Goal: Transaction & Acquisition: Purchase product/service

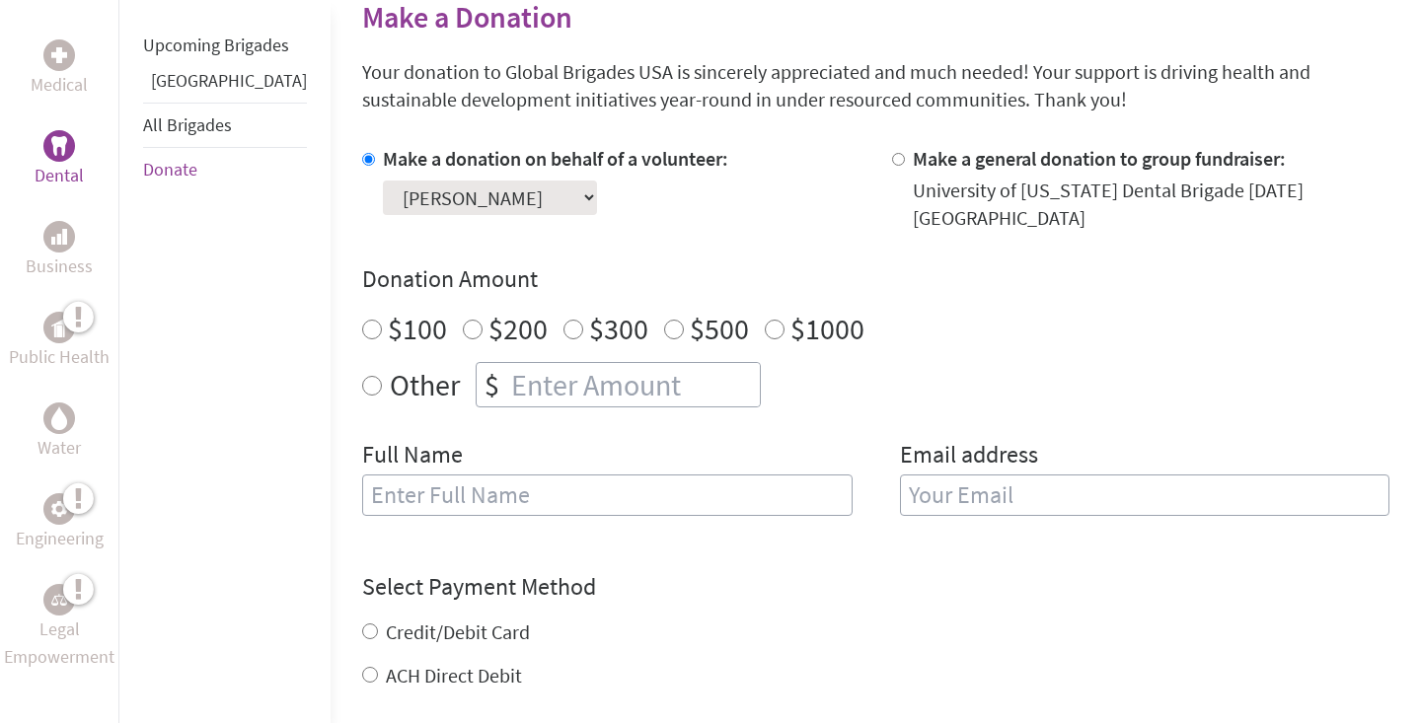
scroll to position [494, 0]
radio input "true"
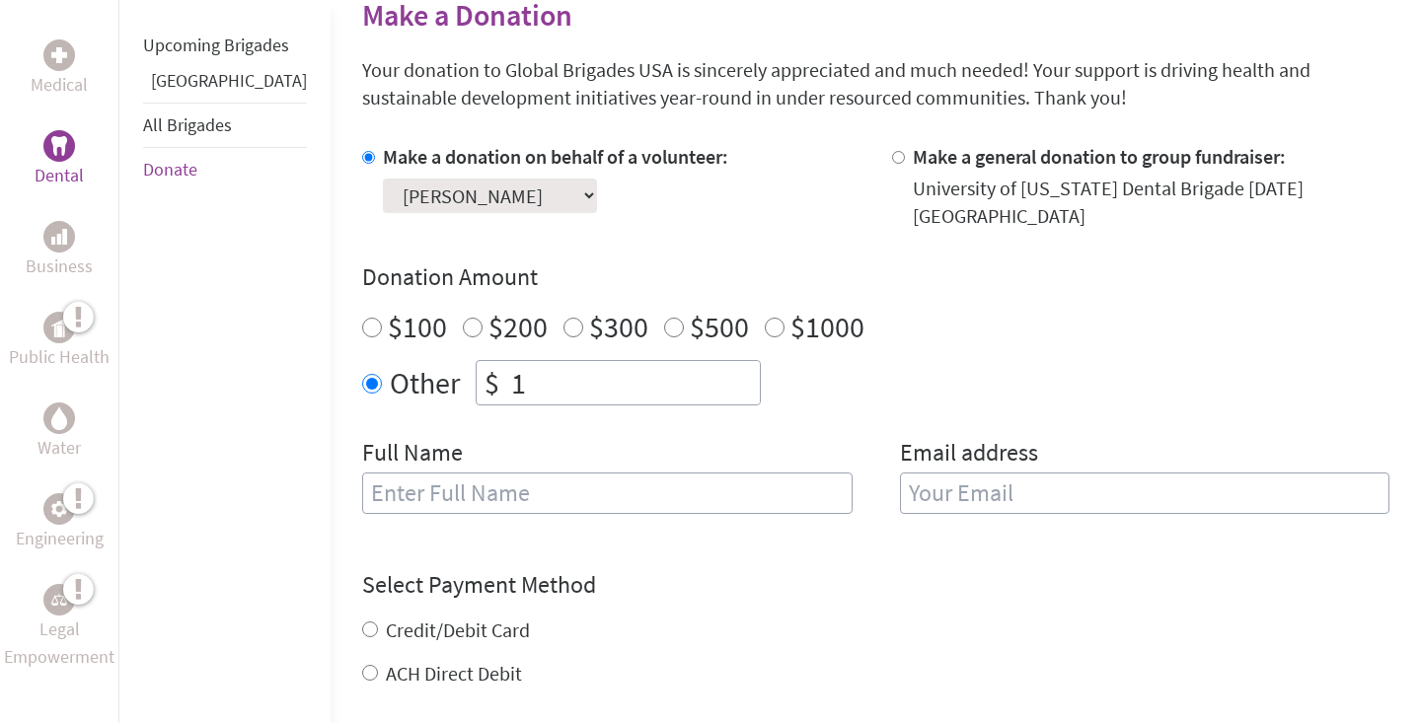
type input "1"
click at [690, 365] on input "1" at bounding box center [633, 382] width 253 height 43
drag, startPoint x: 548, startPoint y: 372, endPoint x: 431, endPoint y: 367, distance: 116.6
click at [476, 367] on div "$ 1" at bounding box center [618, 382] width 285 height 45
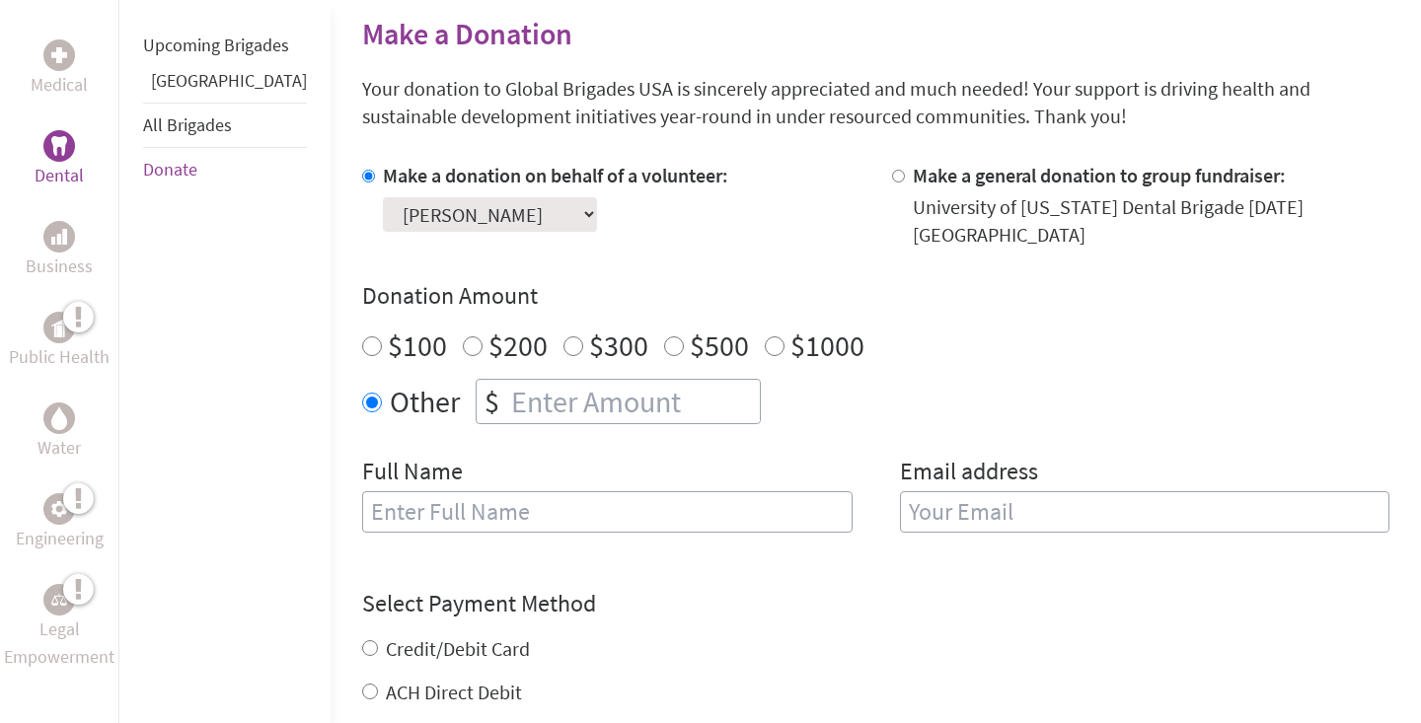
scroll to position [480, 0]
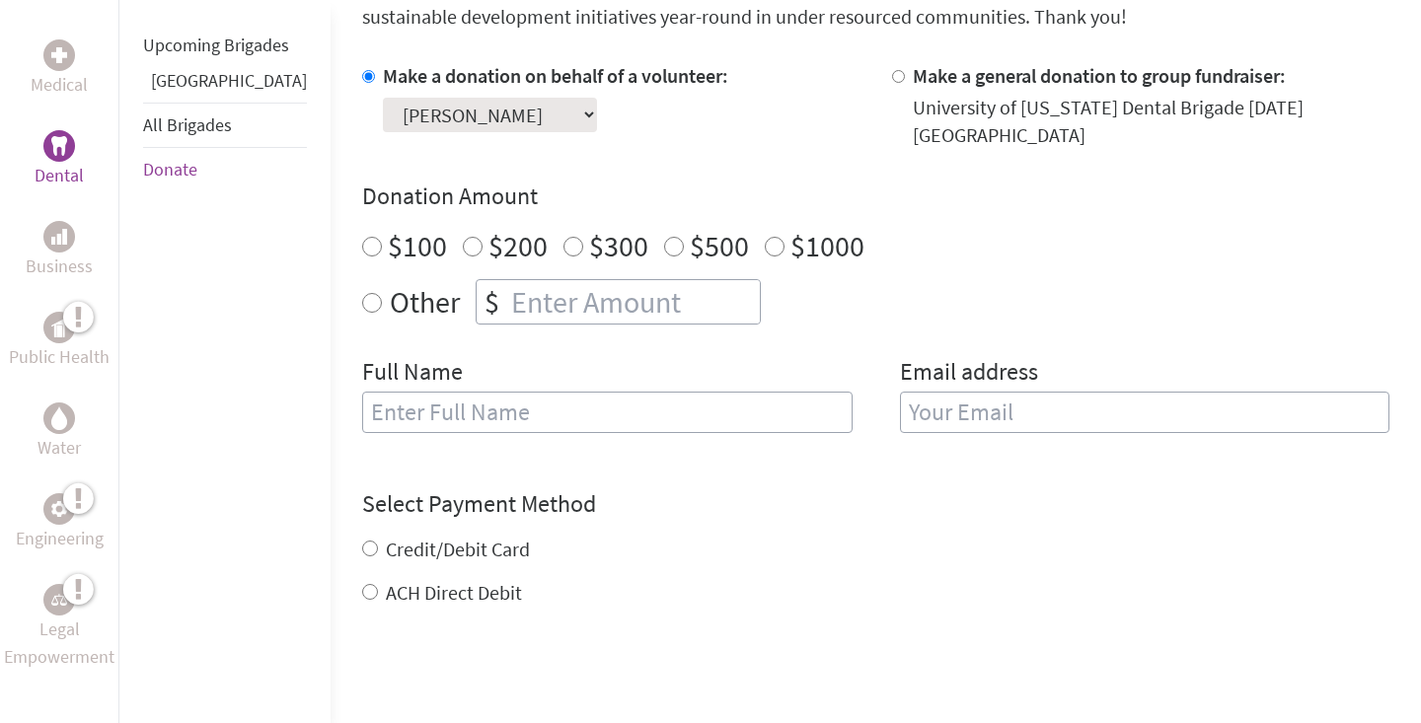
scroll to position [492, 0]
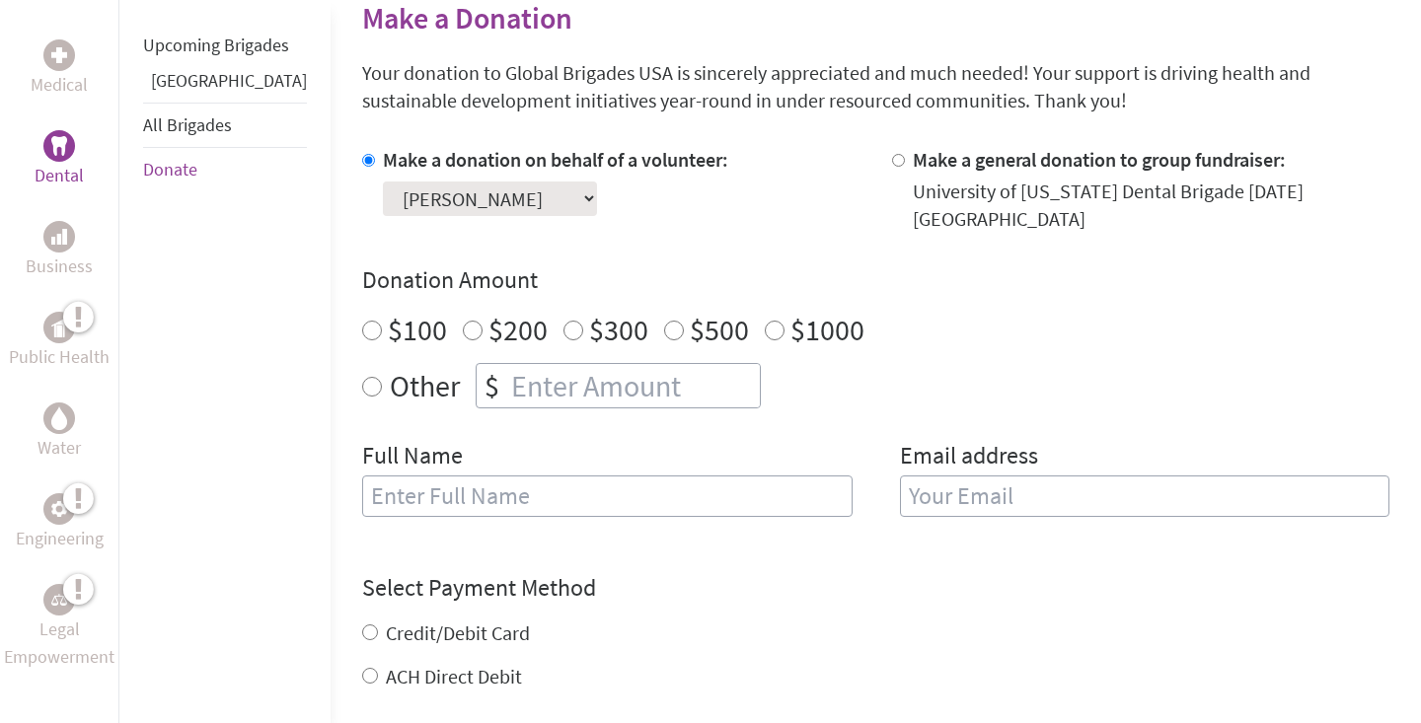
click at [478, 476] on input "text" at bounding box center [607, 496] width 491 height 41
type input "[PERSON_NAME]"
click at [986, 476] on input "email" at bounding box center [1145, 496] width 491 height 41
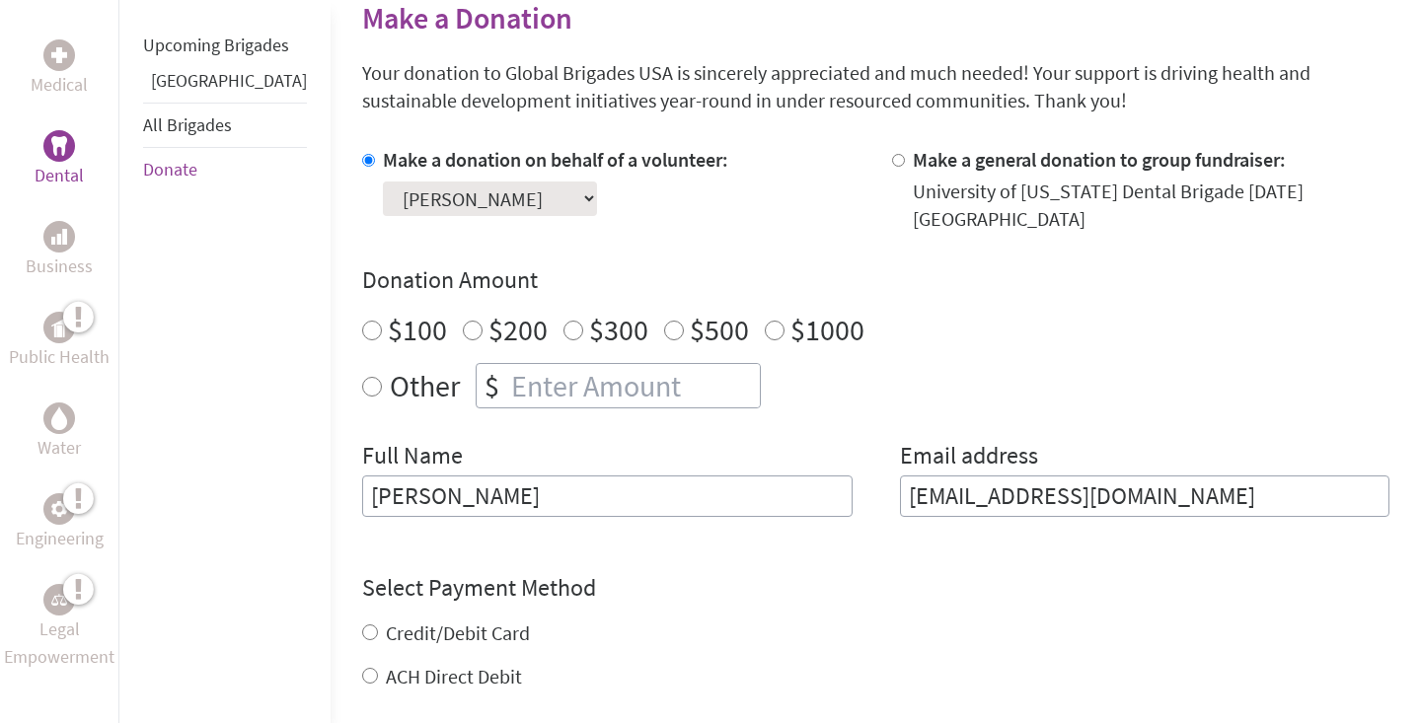
type input "[EMAIL_ADDRESS][DOMAIN_NAME]"
radio input "true"
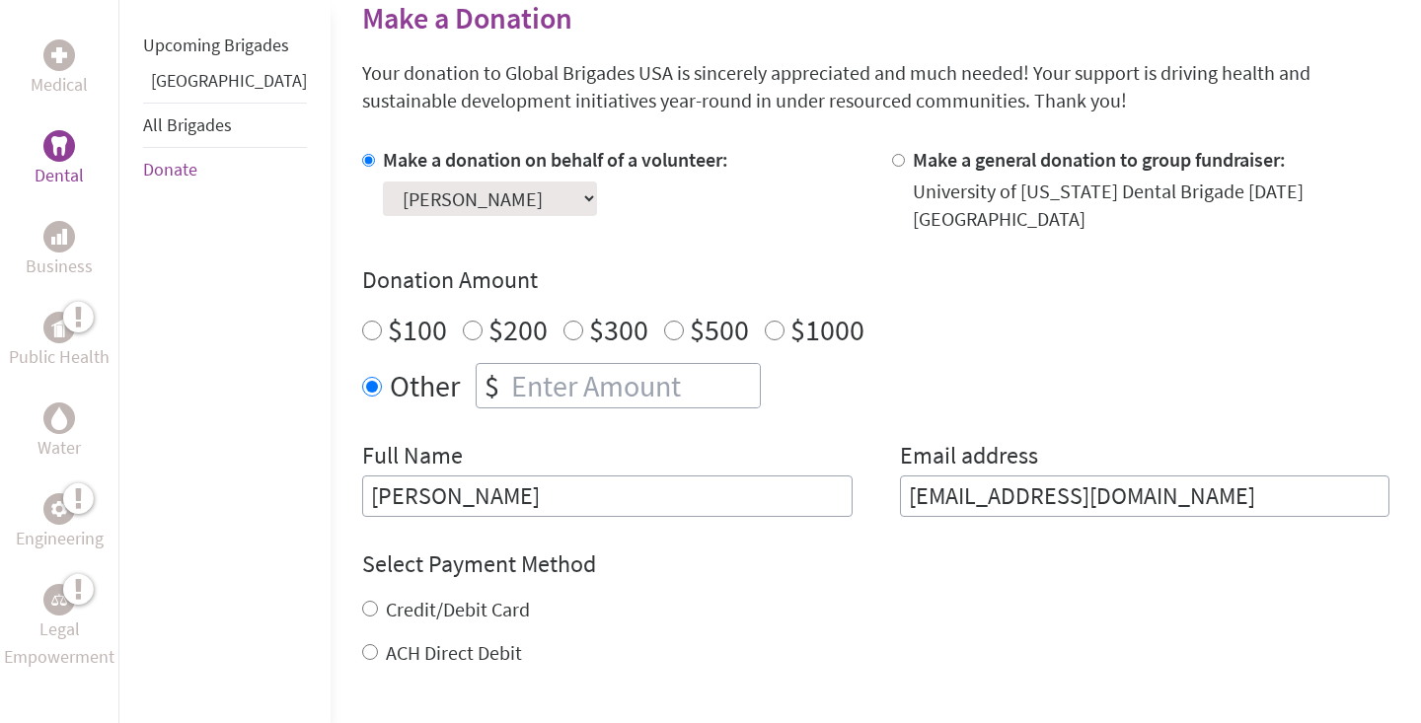
click at [594, 364] on input "number" at bounding box center [633, 385] width 253 height 43
type input "1500"
click at [708, 564] on div "Select Payment Method NOTE: American Express is not accepted. Please proceed no…" at bounding box center [875, 608] width 1027 height 118
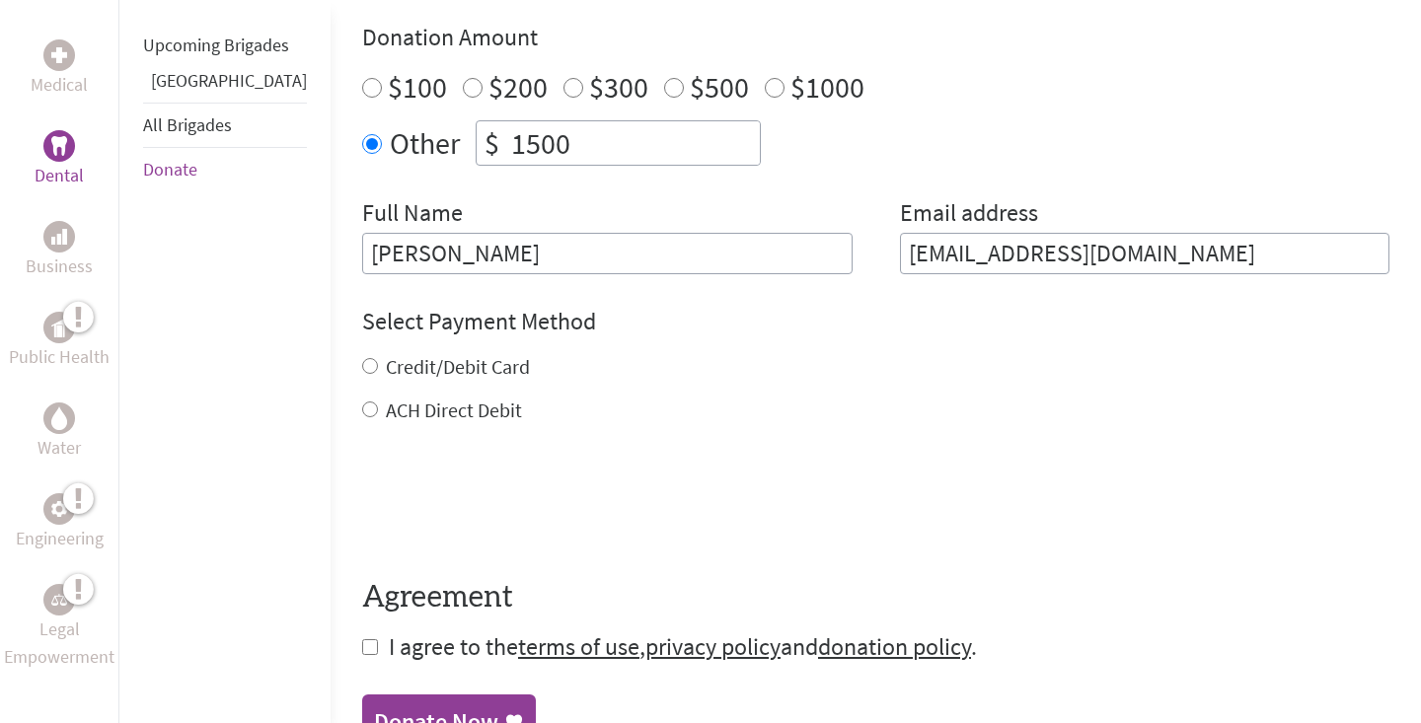
scroll to position [738, 0]
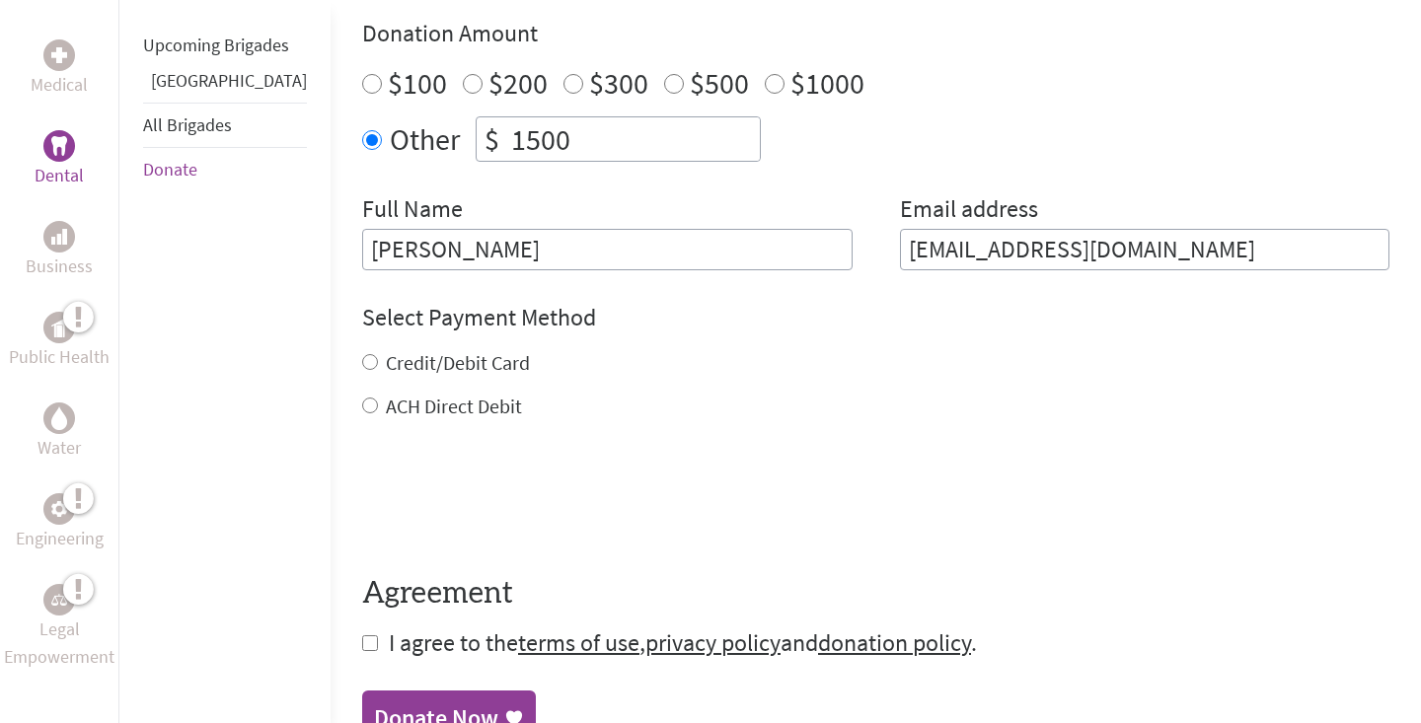
click at [386, 350] on label "Credit/Debit Card" at bounding box center [458, 362] width 144 height 25
click at [378, 354] on input "Credit/Debit Card" at bounding box center [370, 362] width 16 height 16
radio input "true"
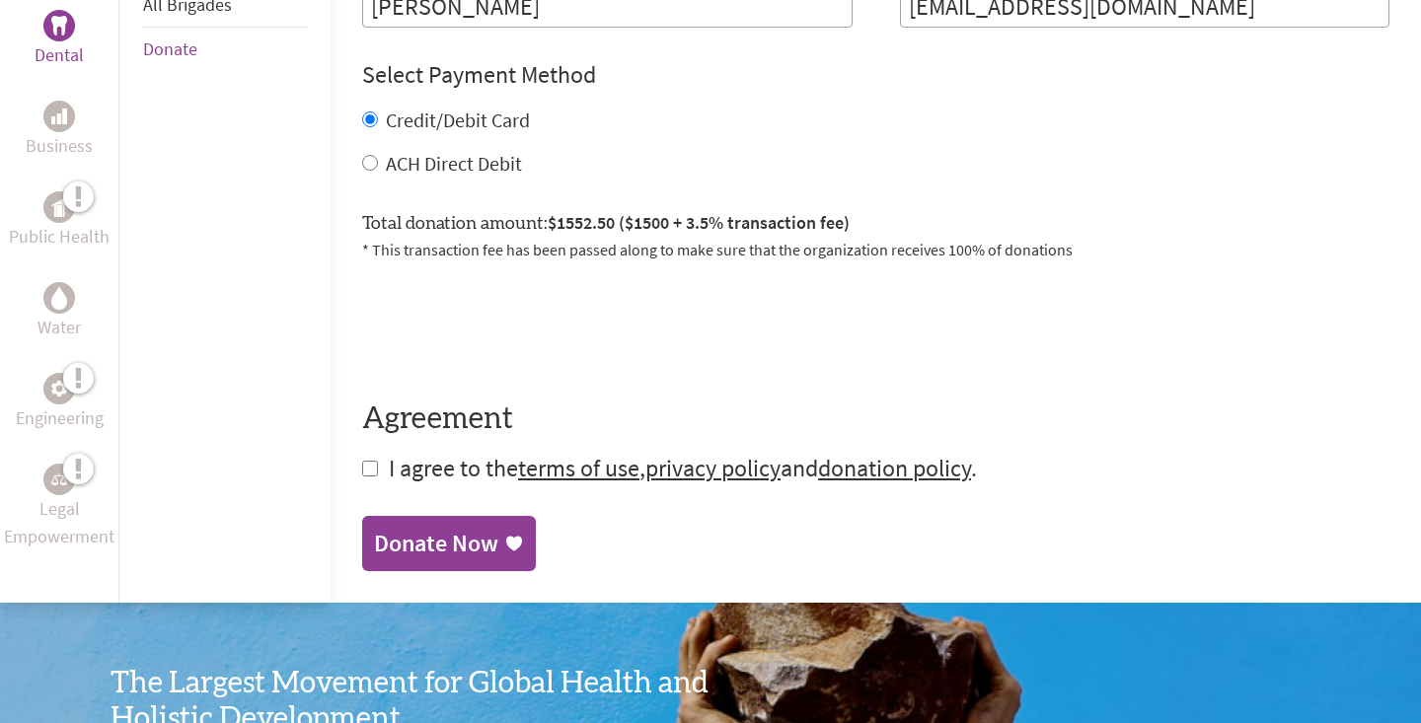
scroll to position [1045, 0]
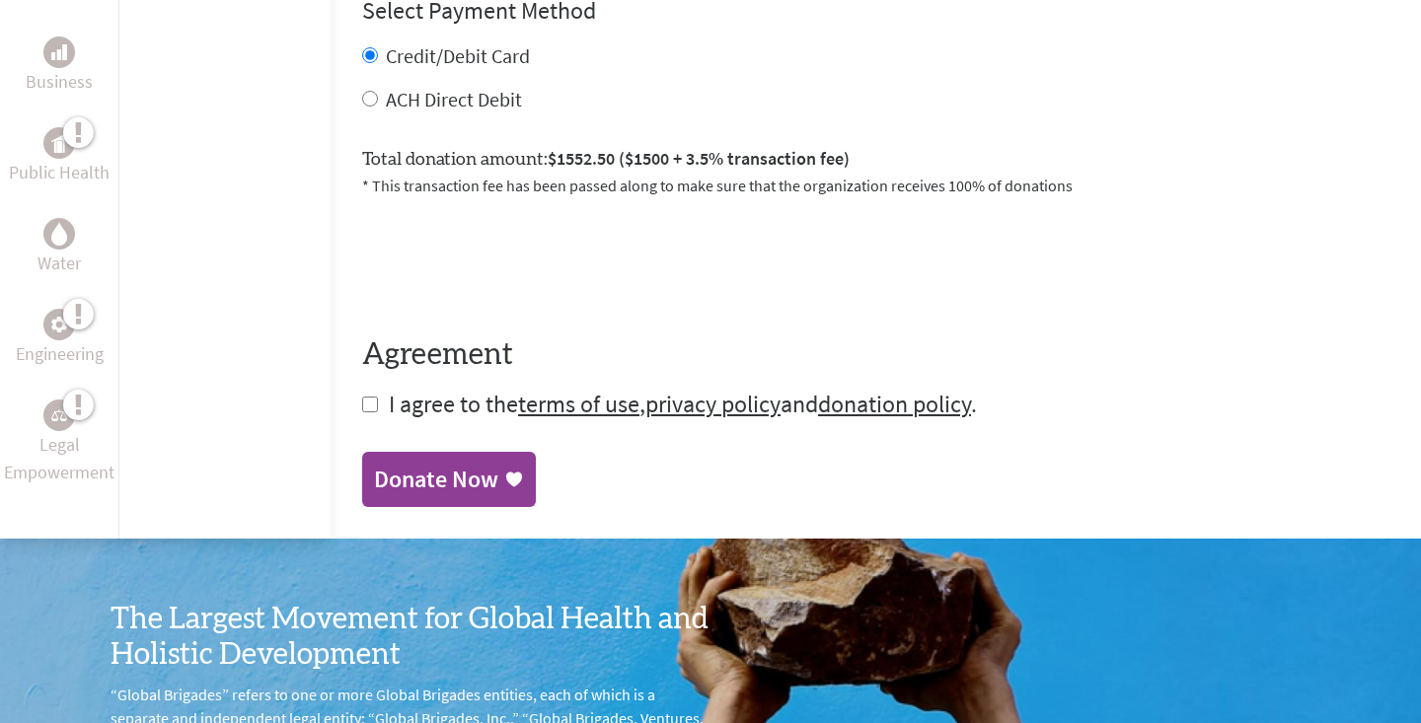
click at [362, 397] on input "checkbox" at bounding box center [370, 405] width 16 height 16
checkbox input "true"
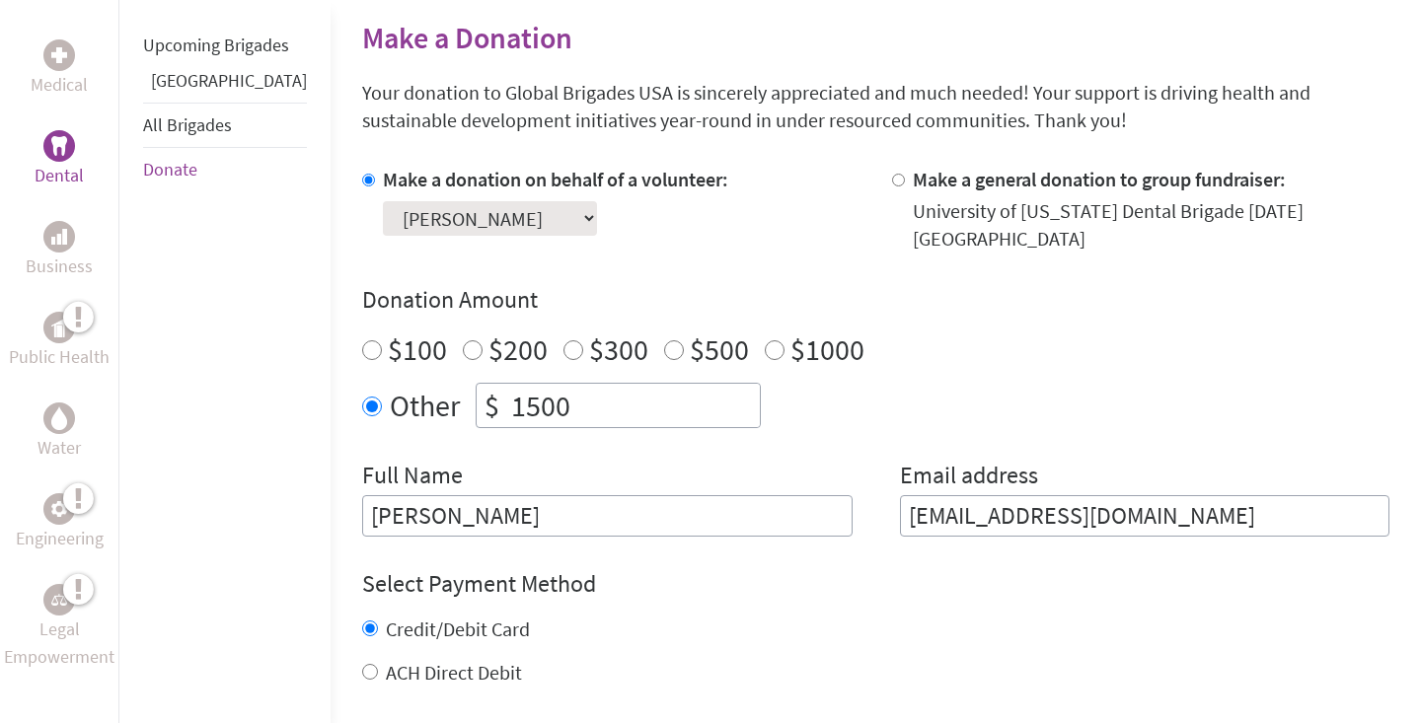
scroll to position [469, 0]
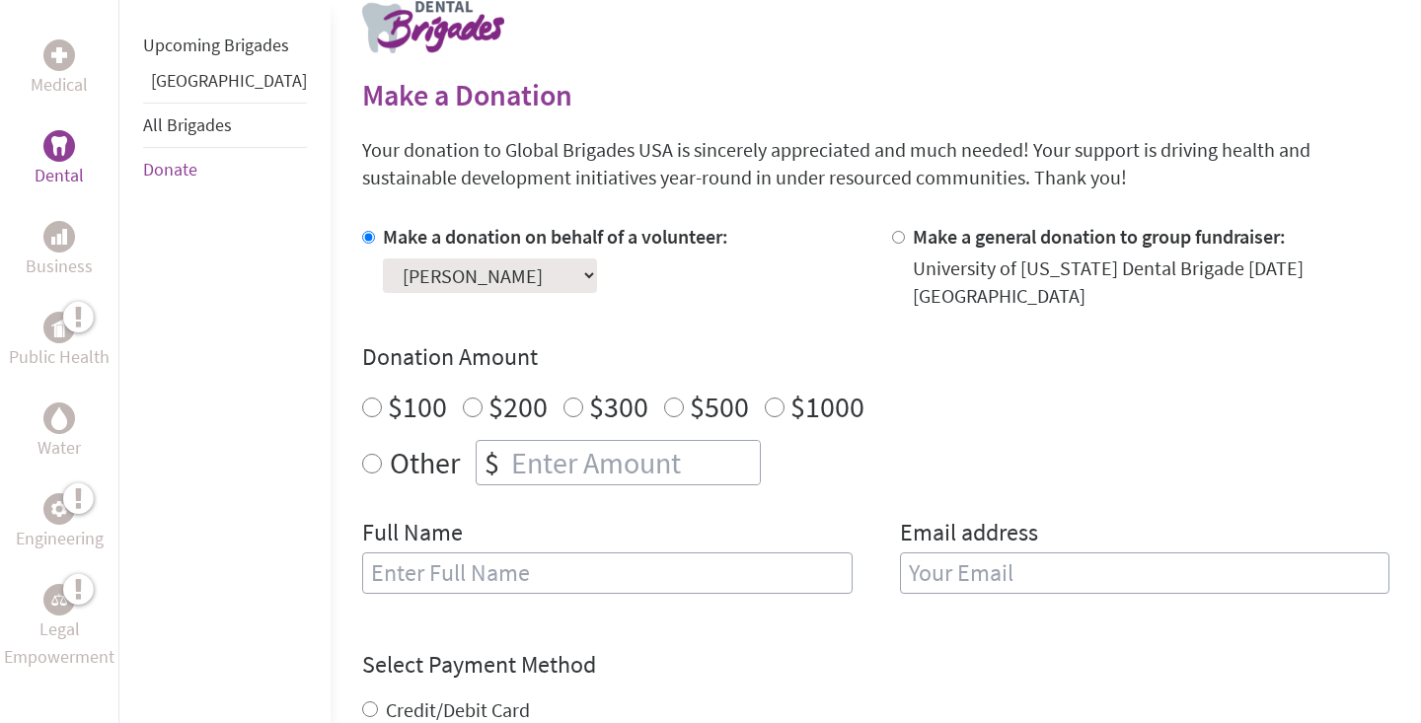
scroll to position [416, 0]
radio input "true"
click at [515, 451] on input "number" at bounding box center [633, 461] width 253 height 43
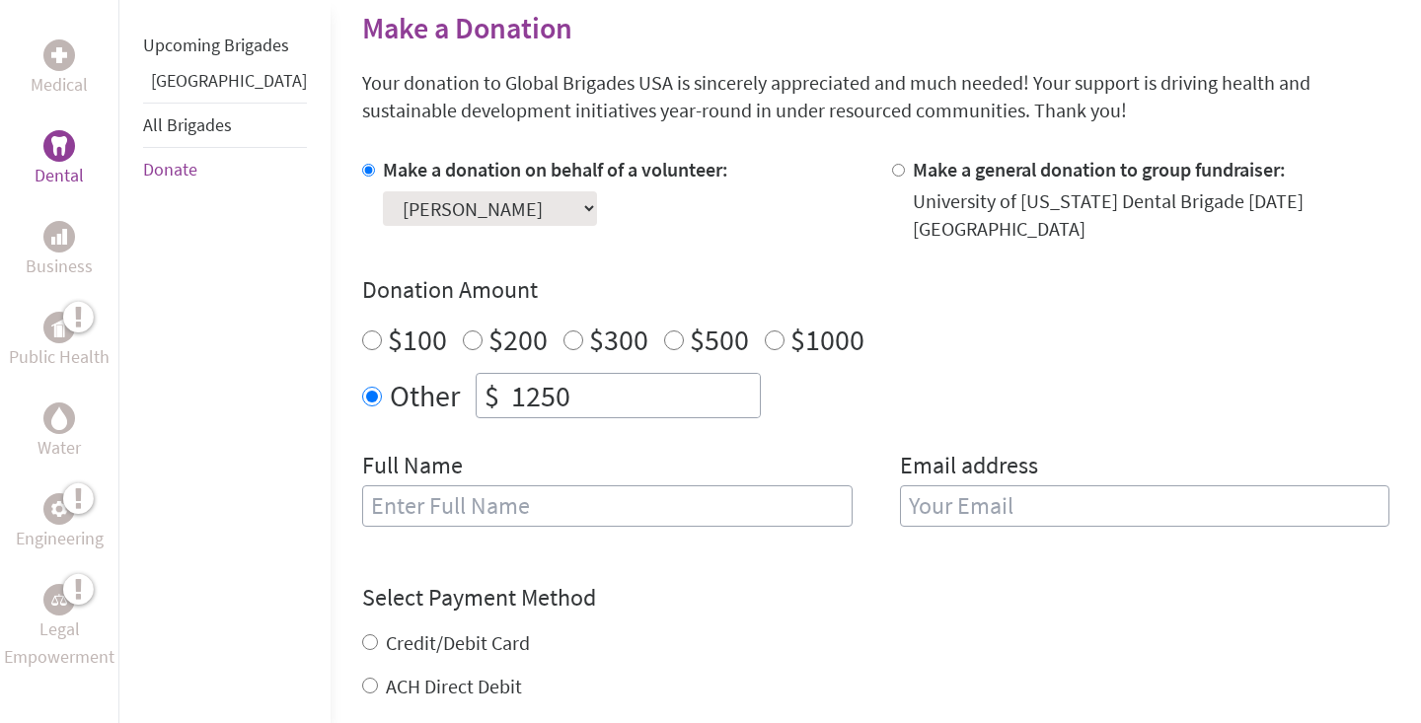
scroll to position [513, 0]
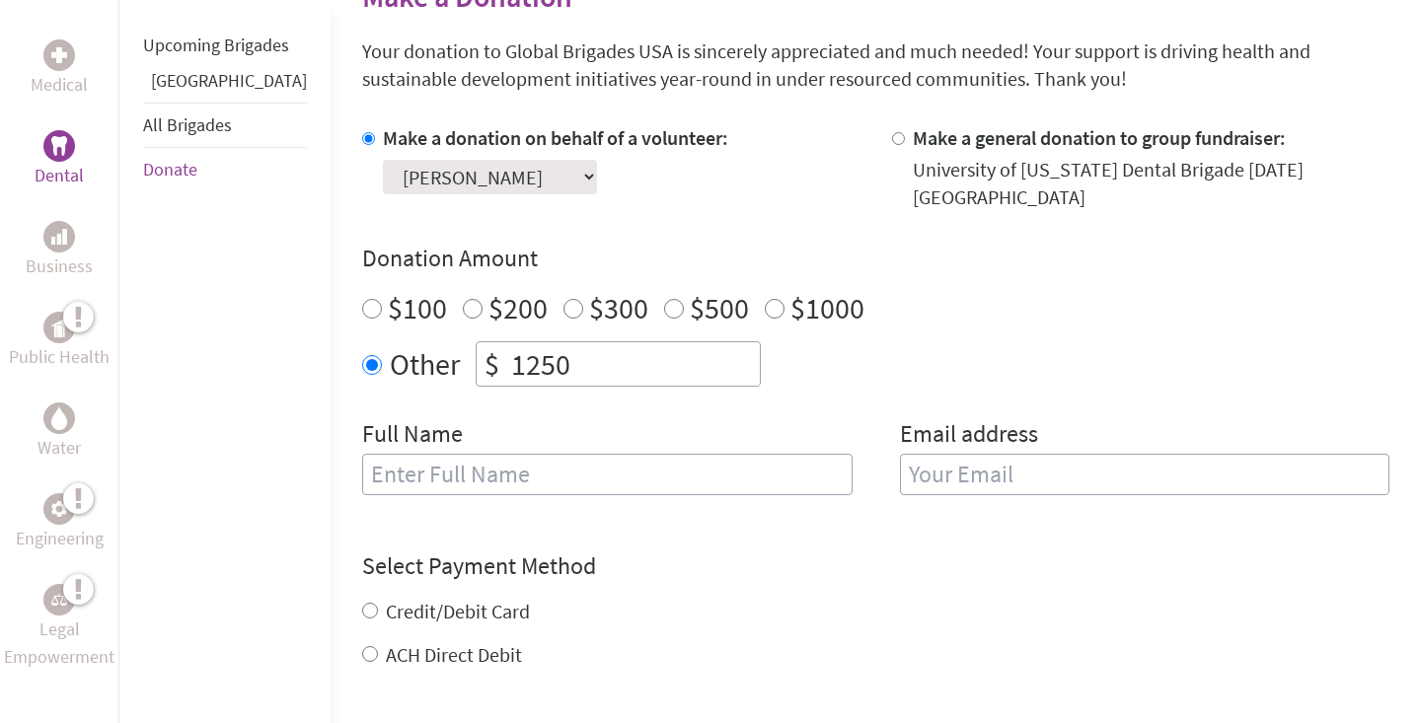
type input "1250"
click at [646, 454] on input "text" at bounding box center [607, 474] width 491 height 41
click at [936, 454] on input "email" at bounding box center [1145, 474] width 491 height 41
click at [764, 433] on div "Full Name [PERSON_NAME]" at bounding box center [607, 468] width 491 height 101
click at [764, 460] on input "Piper" at bounding box center [607, 474] width 491 height 41
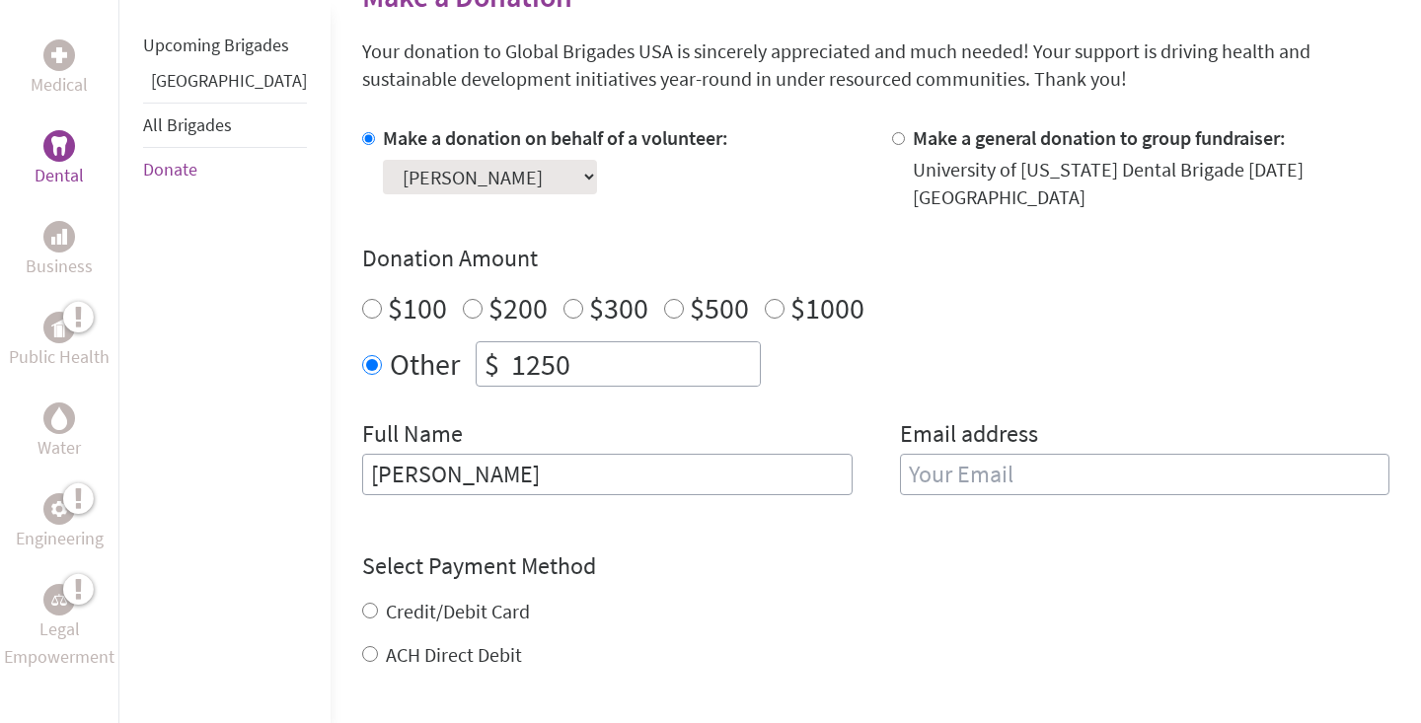
type input "[PERSON_NAME]"
click at [1041, 459] on input "email" at bounding box center [1145, 474] width 491 height 41
type input "[EMAIL_ADDRESS][DOMAIN_NAME]"
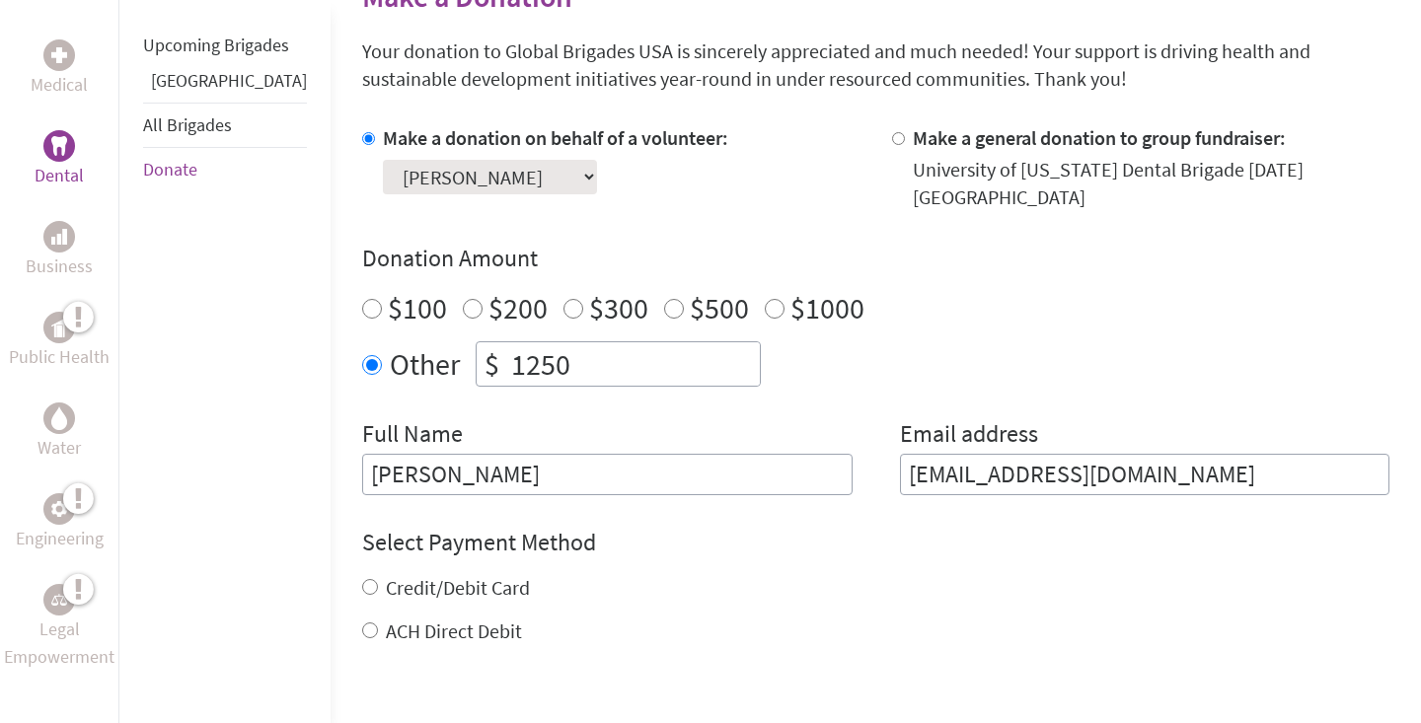
click at [458, 593] on div "Credit/Debit Card ACH Direct Debit" at bounding box center [875, 609] width 1027 height 71
click at [362, 579] on input "Credit/Debit Card" at bounding box center [370, 587] width 16 height 16
radio input "true"
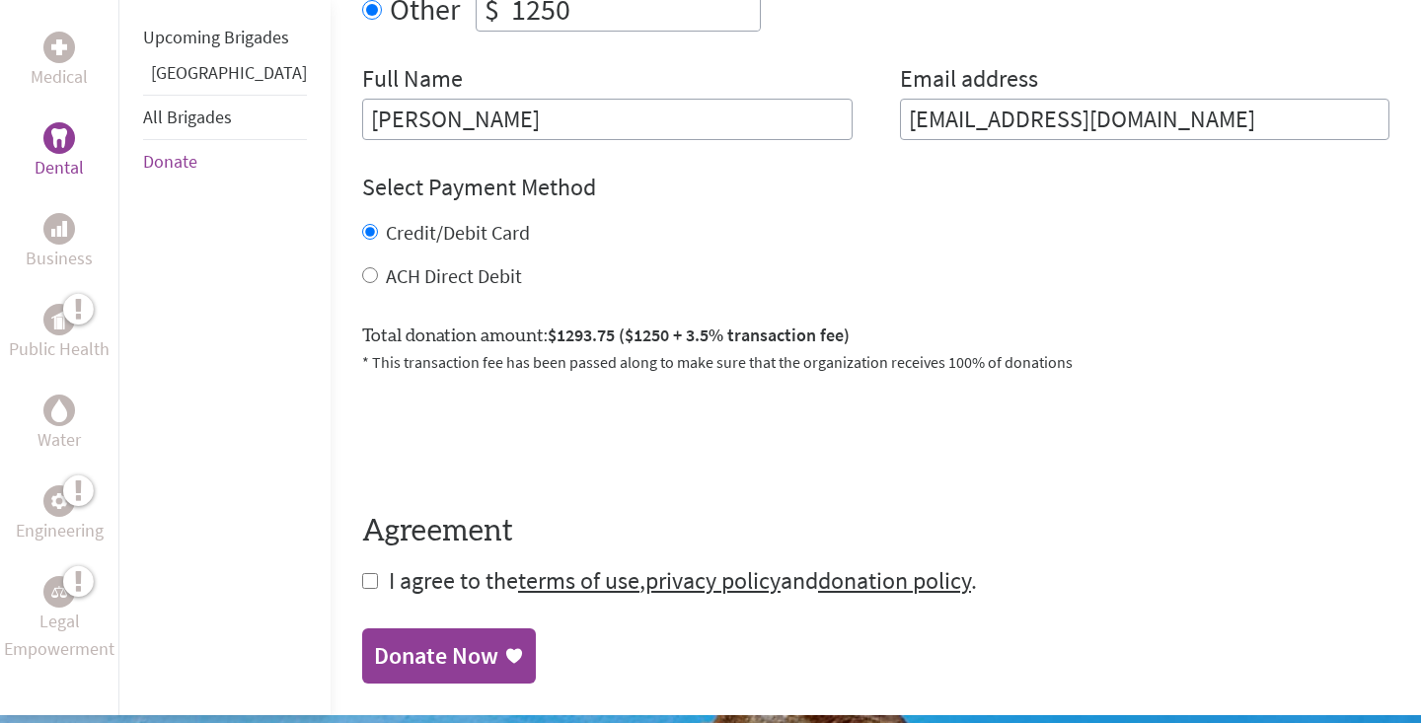
scroll to position [879, 0]
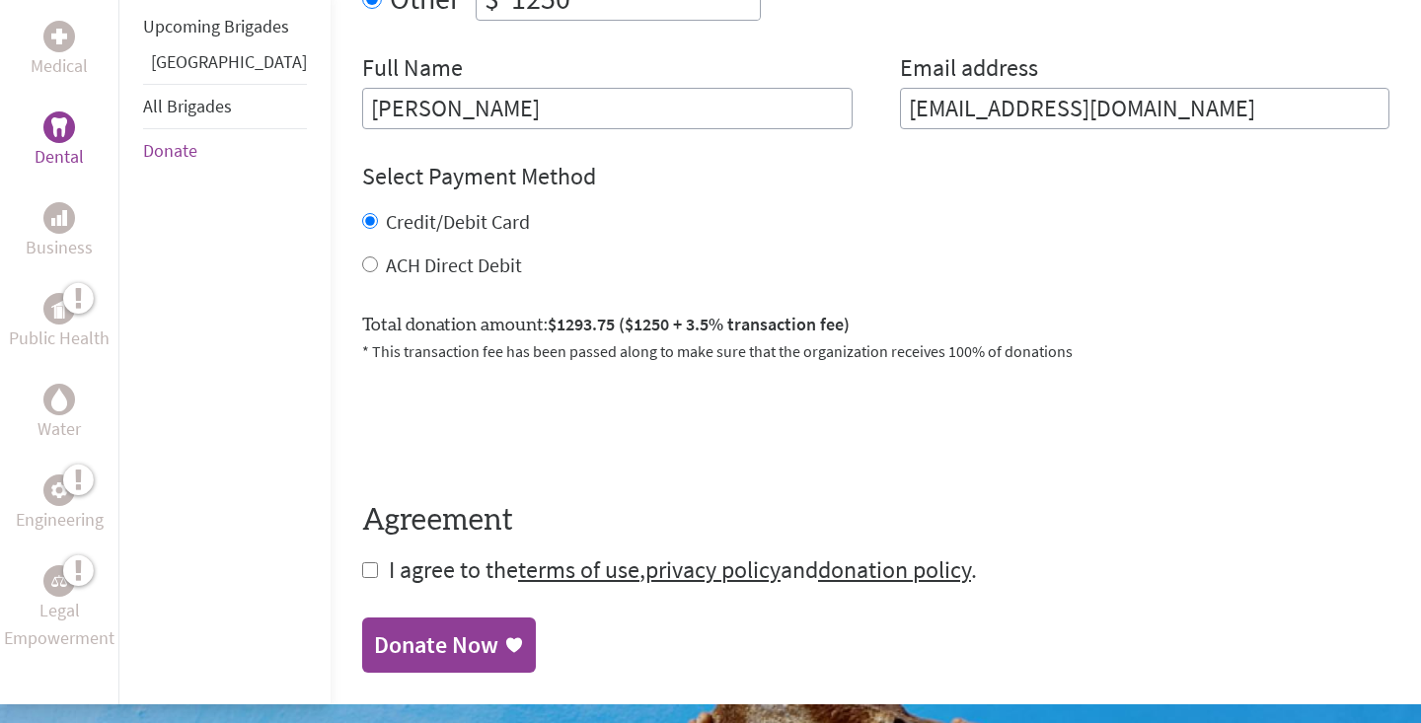
click at [362, 556] on form "Make a donation on behalf of a volunteer: Select a volunteer... [PERSON_NAME] […" at bounding box center [875, 172] width 1027 height 828
click at [362, 563] on input "checkbox" at bounding box center [370, 571] width 16 height 16
checkbox input "true"
click at [457, 620] on link "Donate Now" at bounding box center [449, 647] width 174 height 55
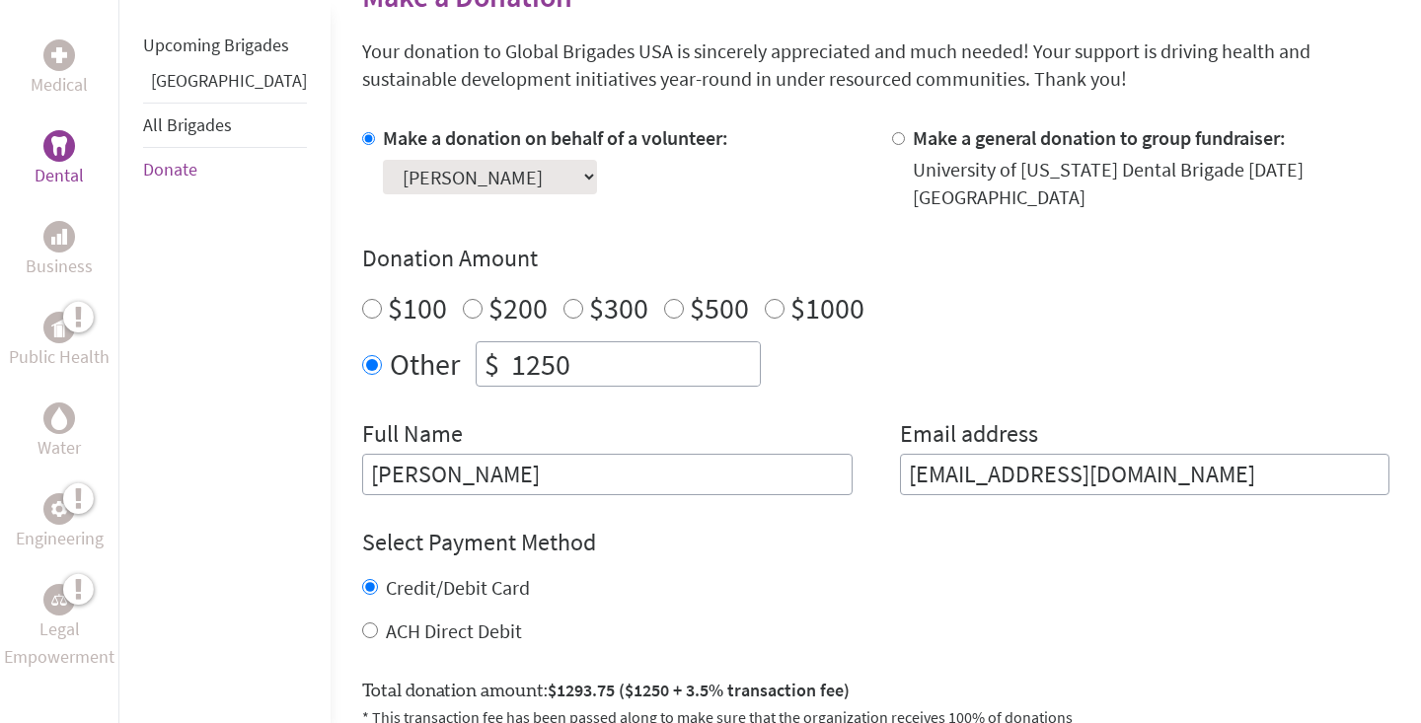
scroll to position [609, 0]
